Goal: Task Accomplishment & Management: Manage account settings

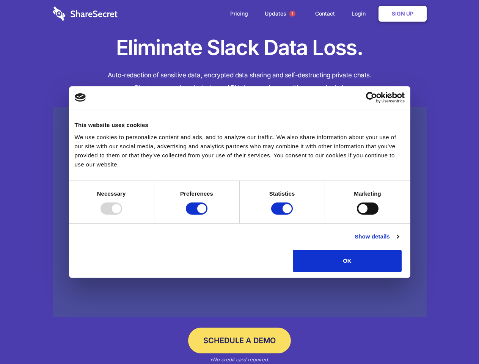
click at [122, 215] on div at bounding box center [111, 208] width 22 height 12
click at [207, 215] on input "Preferences" at bounding box center [197, 208] width 22 height 12
checkbox input "false"
click at [283, 215] on input "Statistics" at bounding box center [282, 208] width 22 height 12
checkbox input "false"
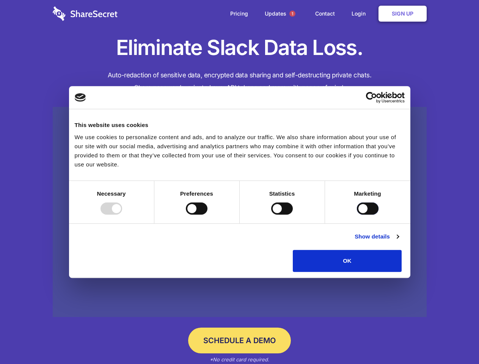
click at [357, 215] on input "Marketing" at bounding box center [368, 208] width 22 height 12
checkbox input "true"
